Goal: Find specific page/section: Find specific page/section

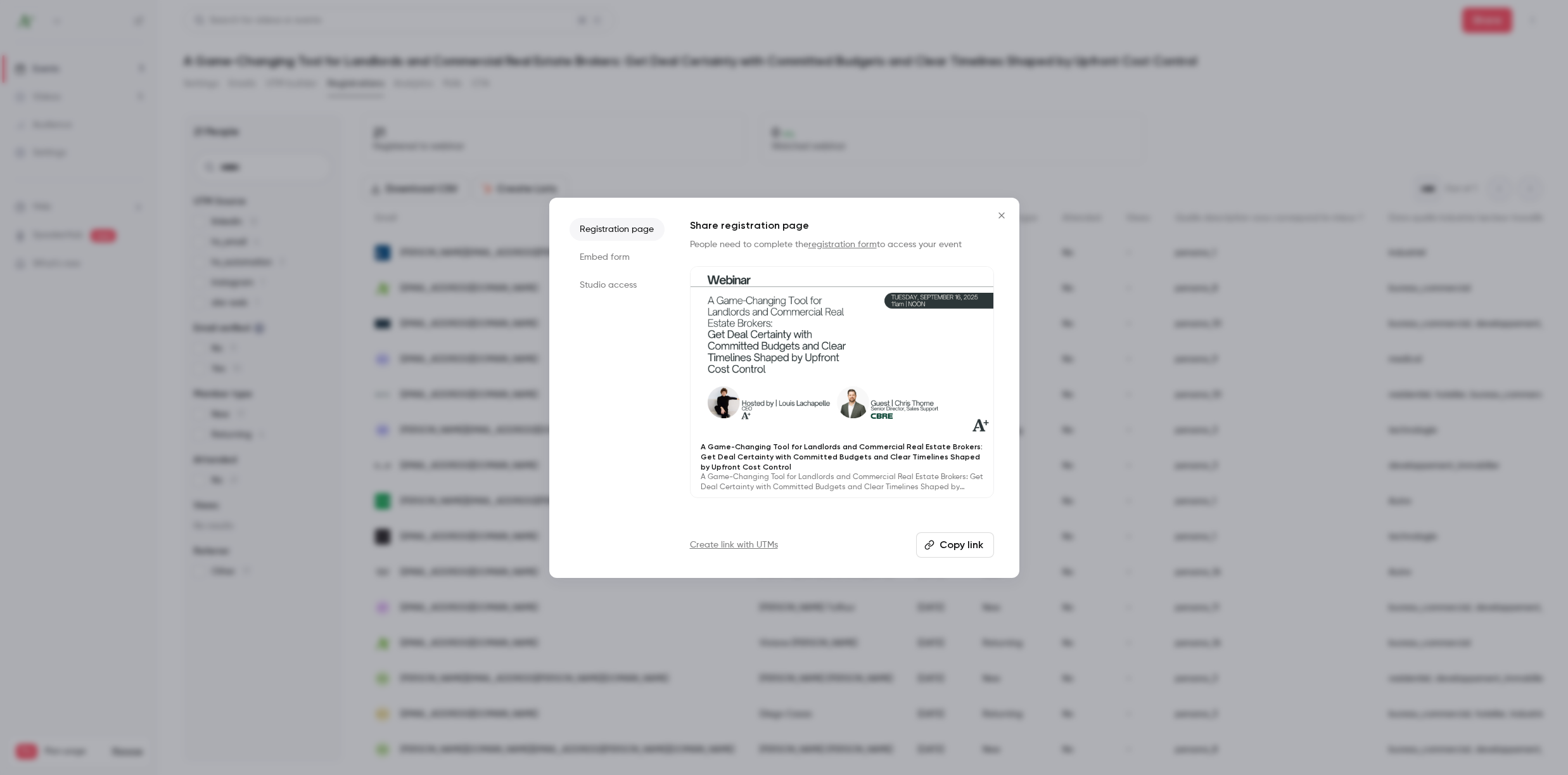
click at [953, 543] on button "Copy link" at bounding box center [955, 544] width 78 height 25
click at [1001, 213] on icon "Close" at bounding box center [1002, 215] width 15 height 10
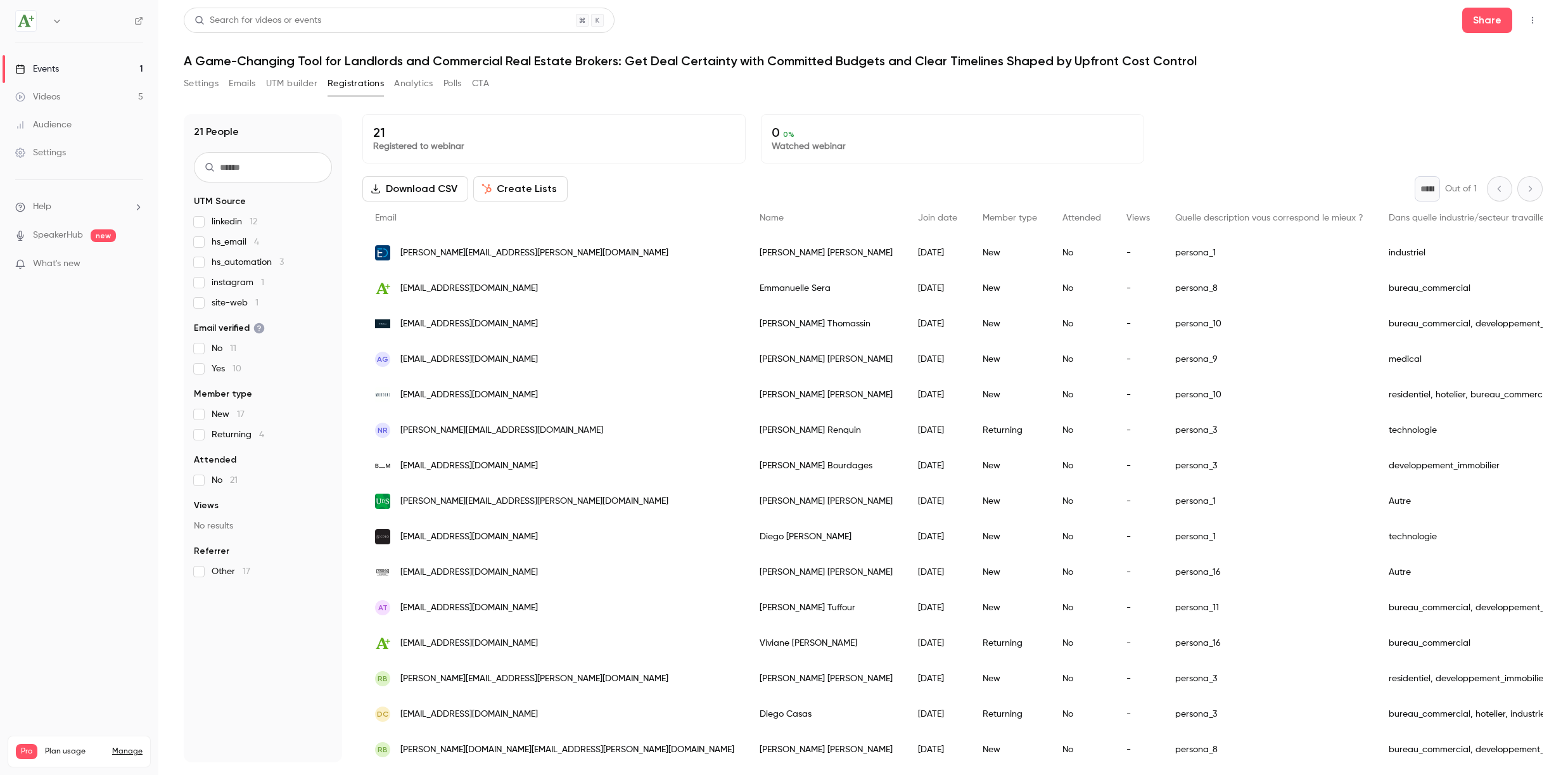
click at [302, 82] on button "UTM builder" at bounding box center [291, 83] width 51 height 21
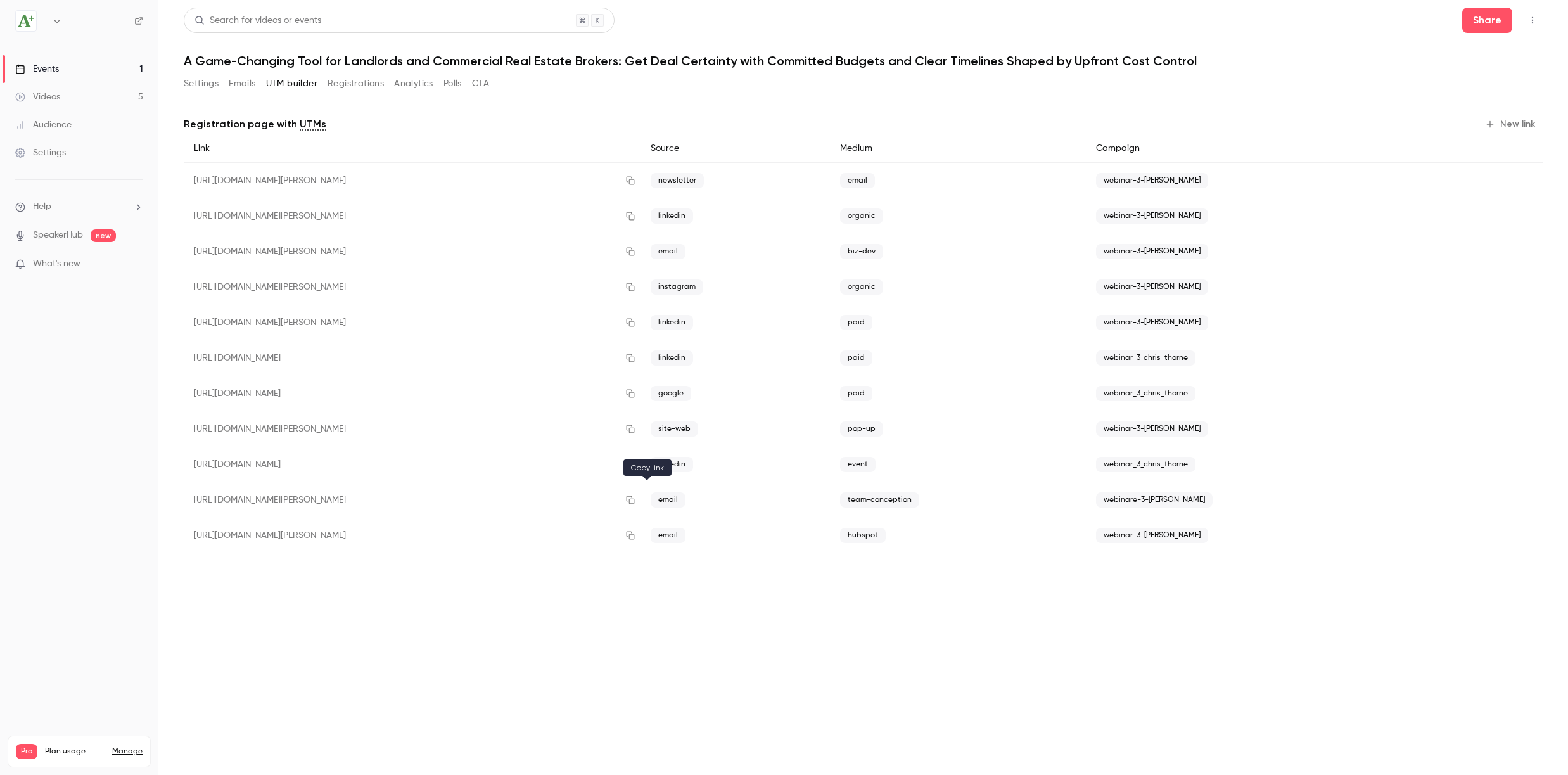
click at [635, 499] on icon "button" at bounding box center [630, 500] width 10 height 9
click at [365, 85] on button "Registrations" at bounding box center [356, 83] width 56 height 21
